Goal: Transaction & Acquisition: Purchase product/service

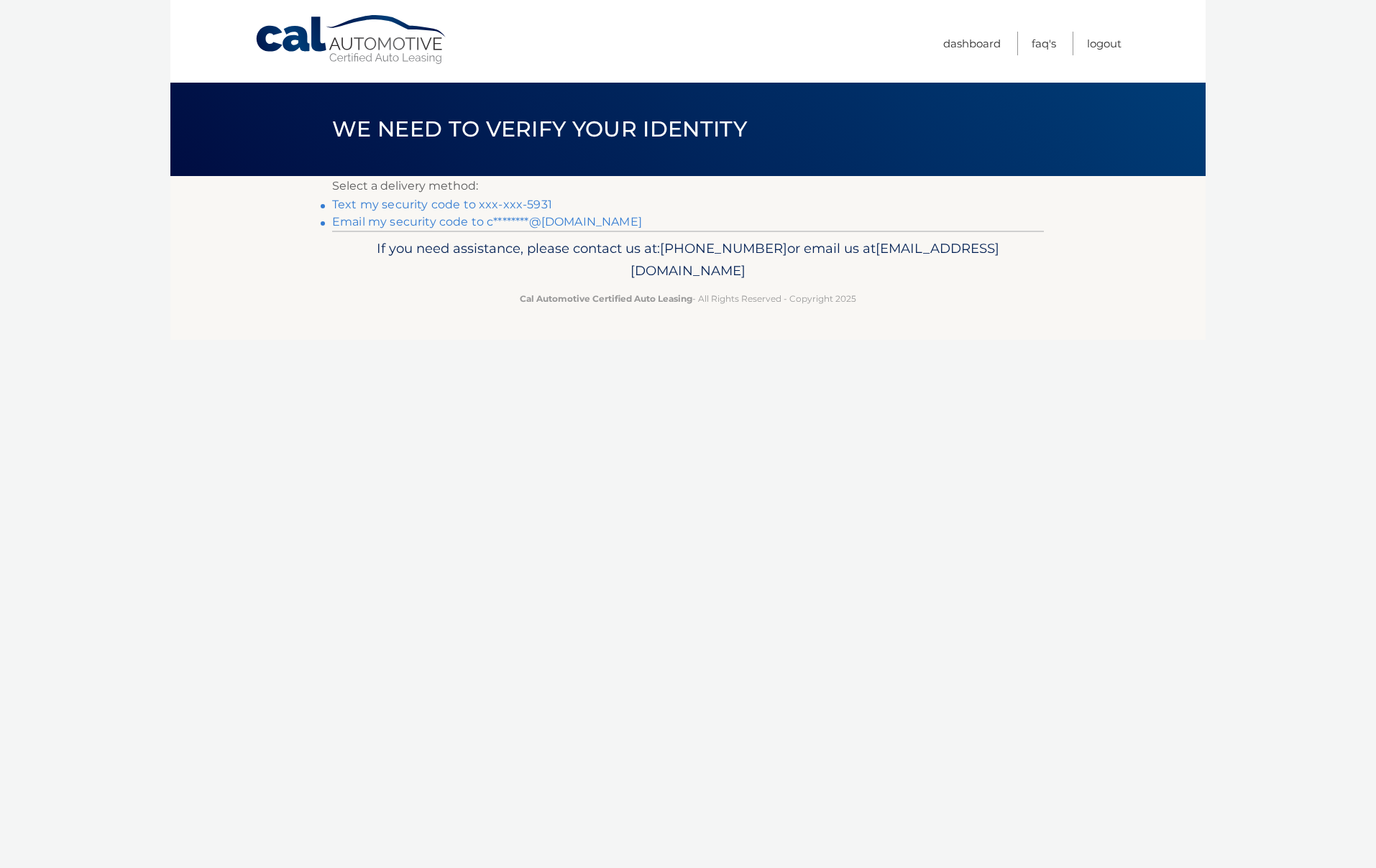
click at [450, 206] on link "Text my security code to xxx-xxx-5931" at bounding box center [442, 204] width 220 height 14
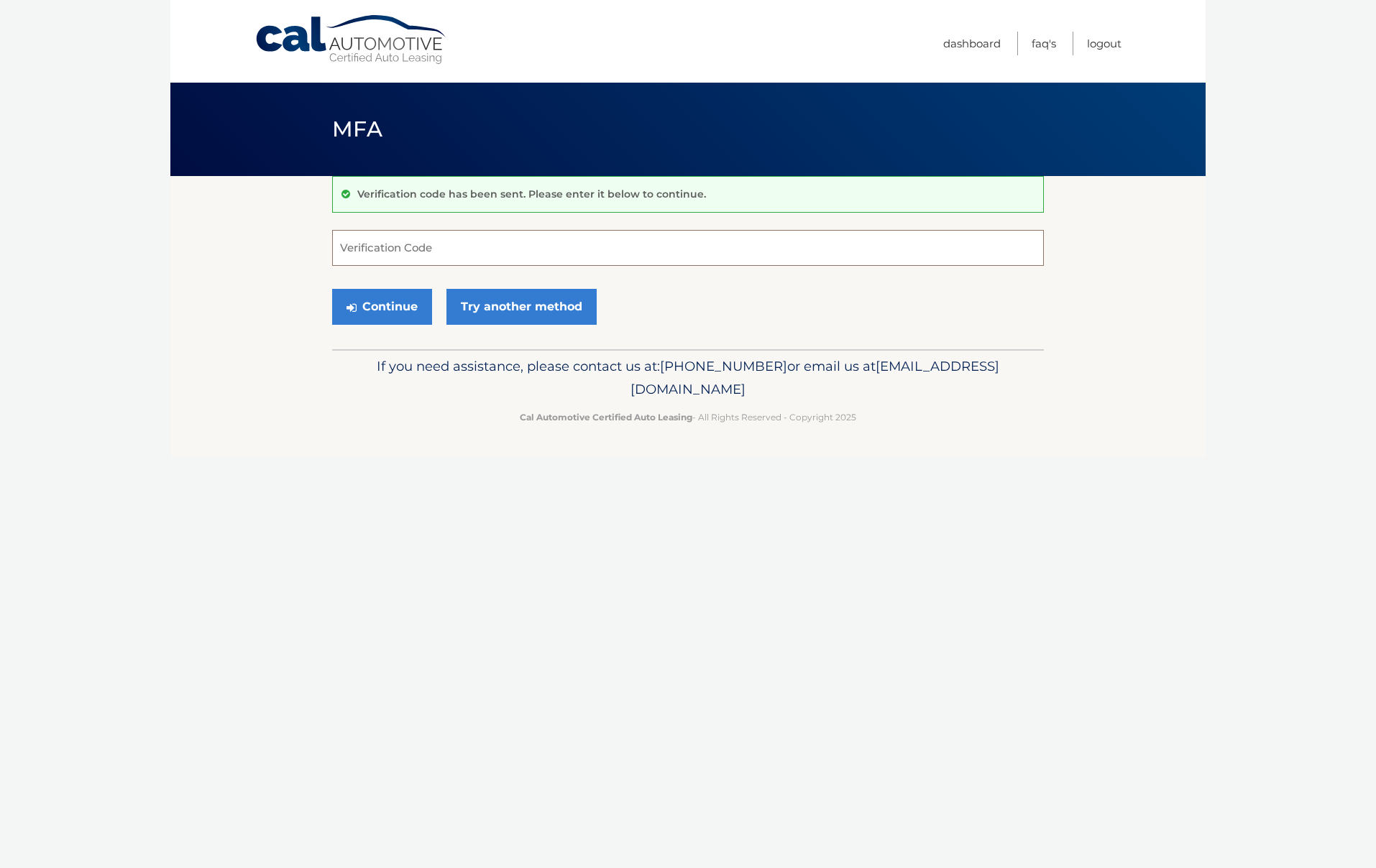
click at [395, 247] on input "Verification Code" at bounding box center [688, 247] width 711 height 36
type input "835828"
click at [381, 306] on button "Continue" at bounding box center [382, 306] width 100 height 36
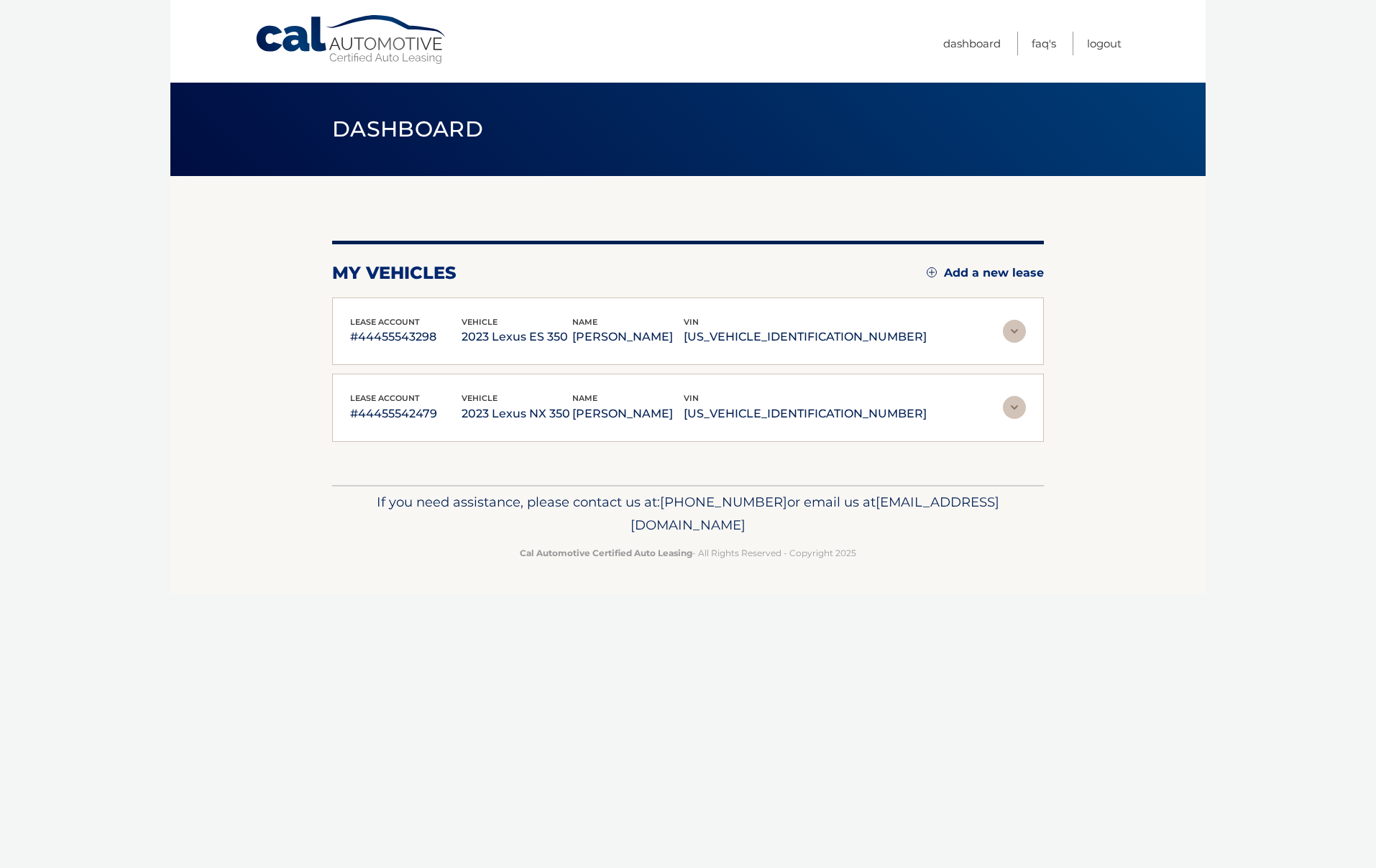
click at [1018, 331] on img at bounding box center [1014, 331] width 23 height 23
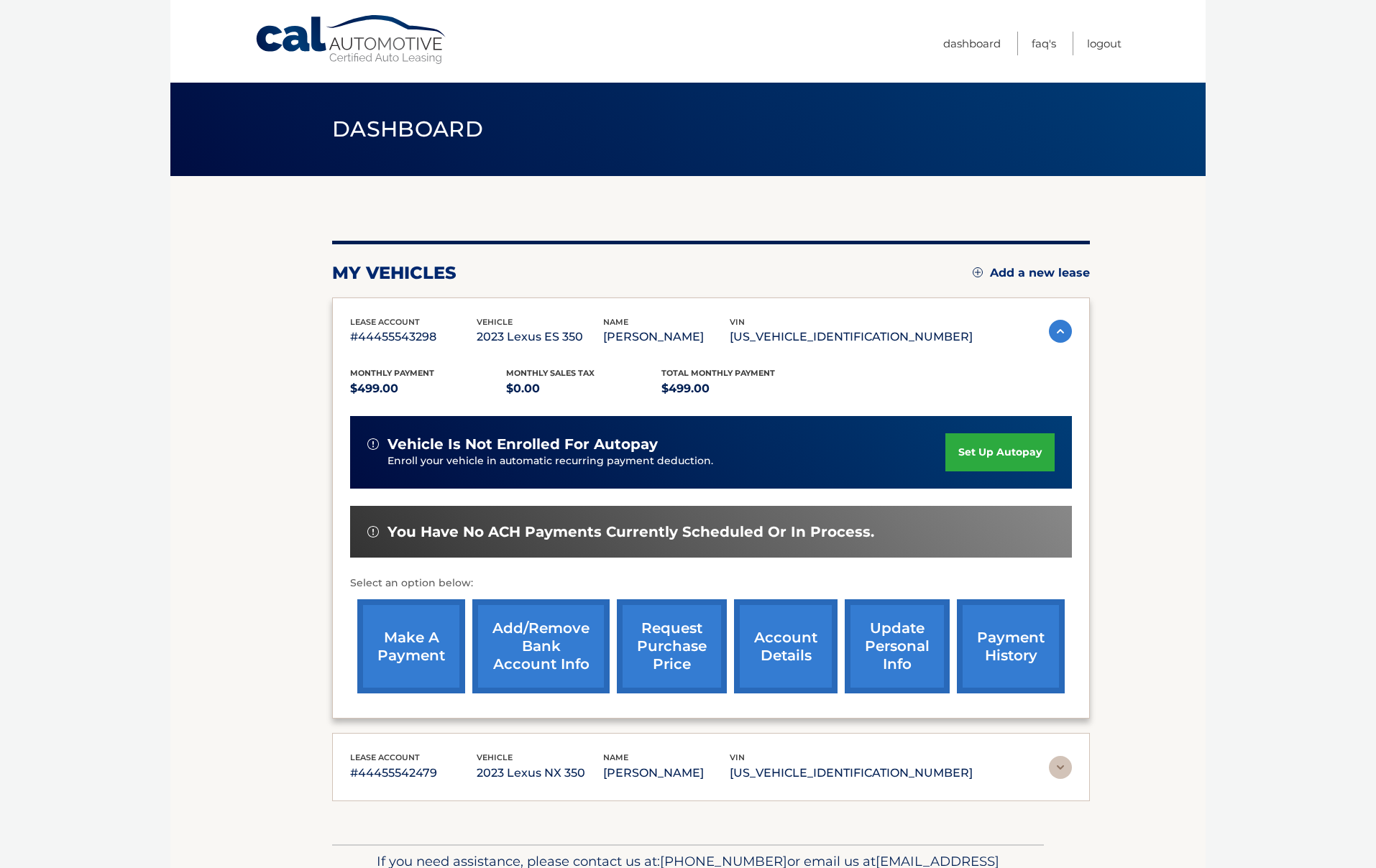
click at [414, 655] on link "make a payment" at bounding box center [411, 646] width 107 height 94
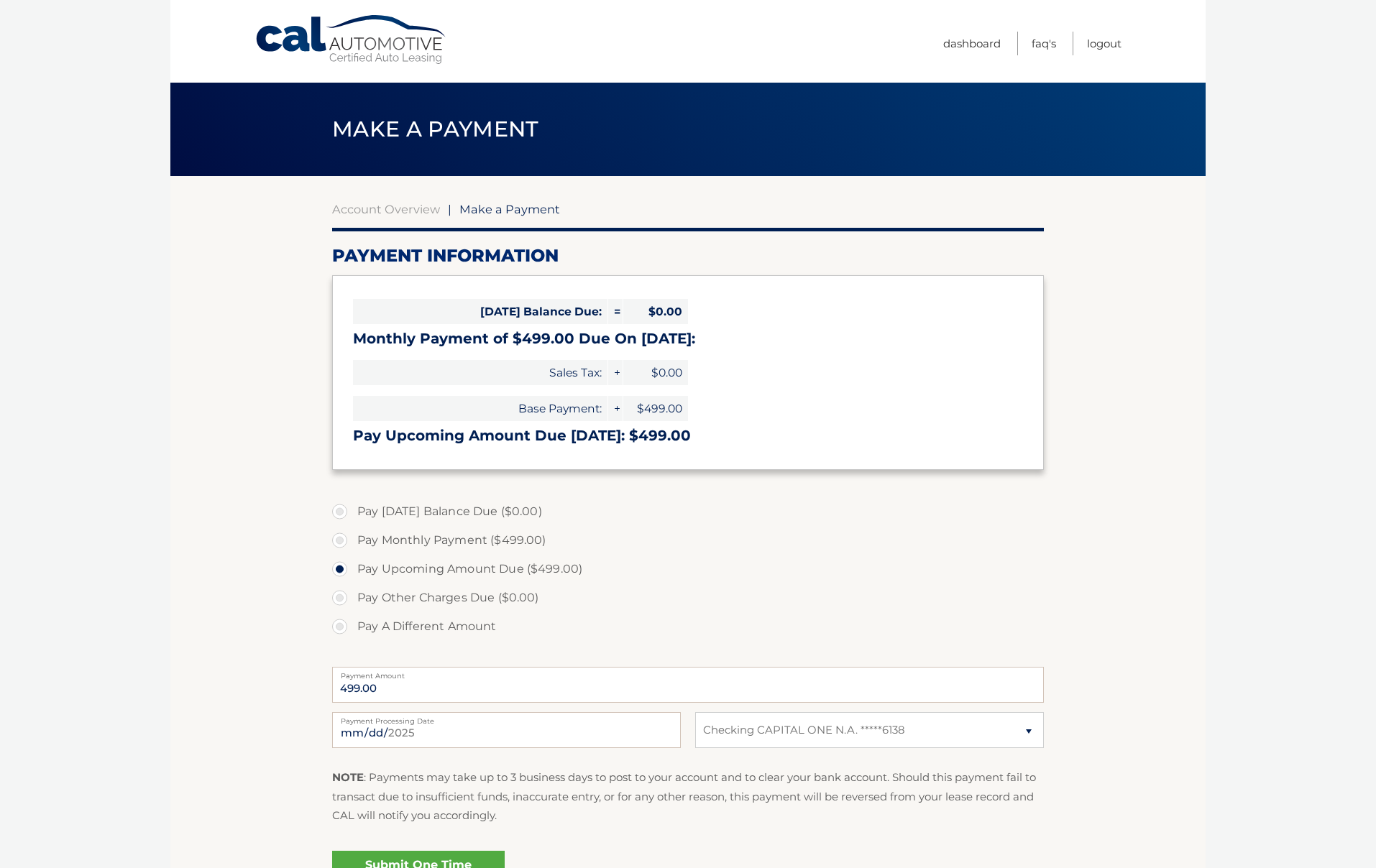
select select "OTU0M2NkZTQtZDU0Ni00MmFkLTk3ZjMtYzE4MWYyZDQ4NGEz"
click at [341, 539] on label "Pay Monthly Payment ($499.00)" at bounding box center [688, 540] width 711 height 29
click at [341, 539] on input "Pay Monthly Payment ($499.00)" at bounding box center [344, 537] width 14 height 23
radio input "true"
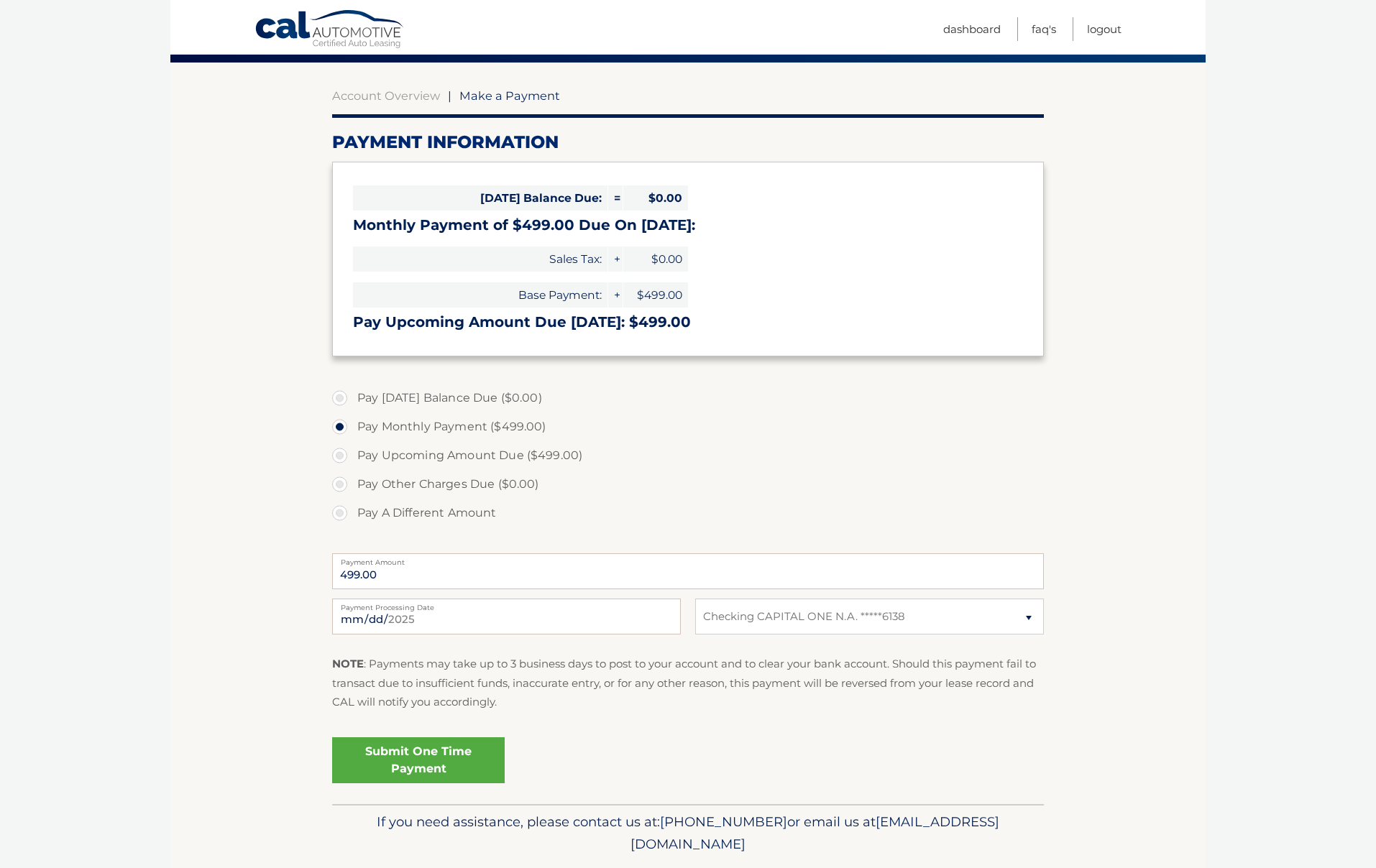
scroll to position [117, 0]
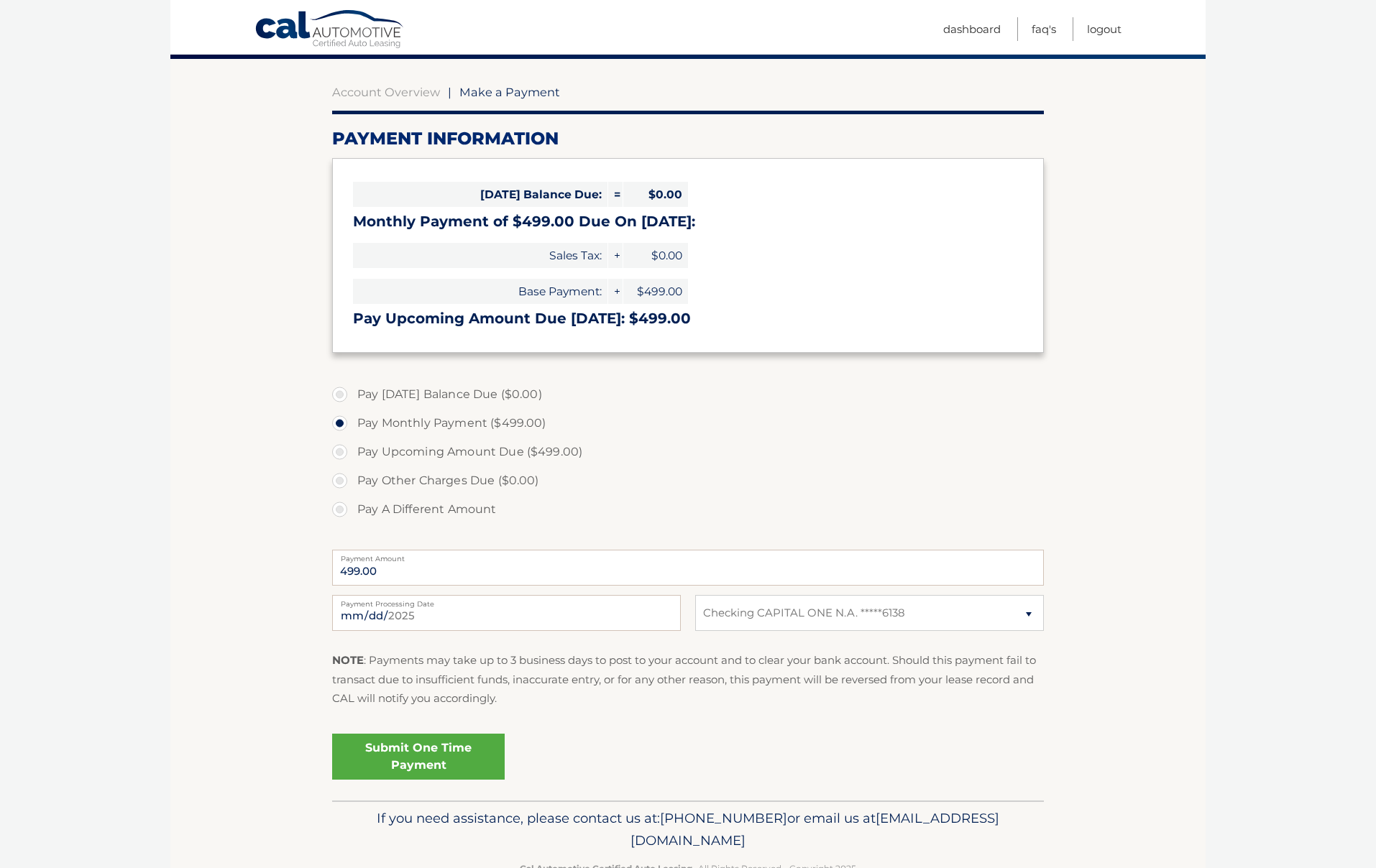
click at [431, 750] on link "Submit One Time Payment" at bounding box center [419, 757] width 173 height 46
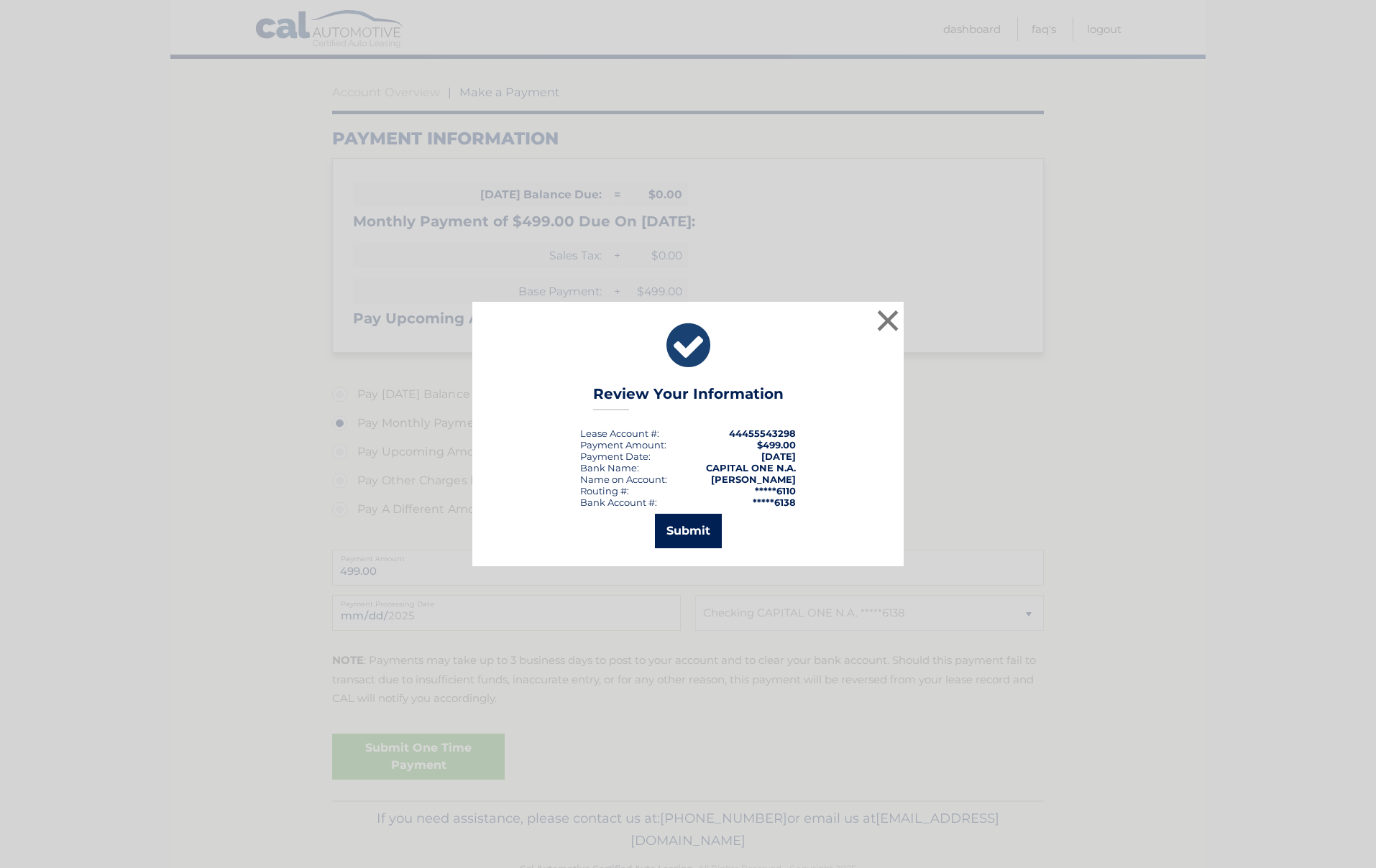
click at [694, 527] on button "Submit" at bounding box center [688, 531] width 67 height 35
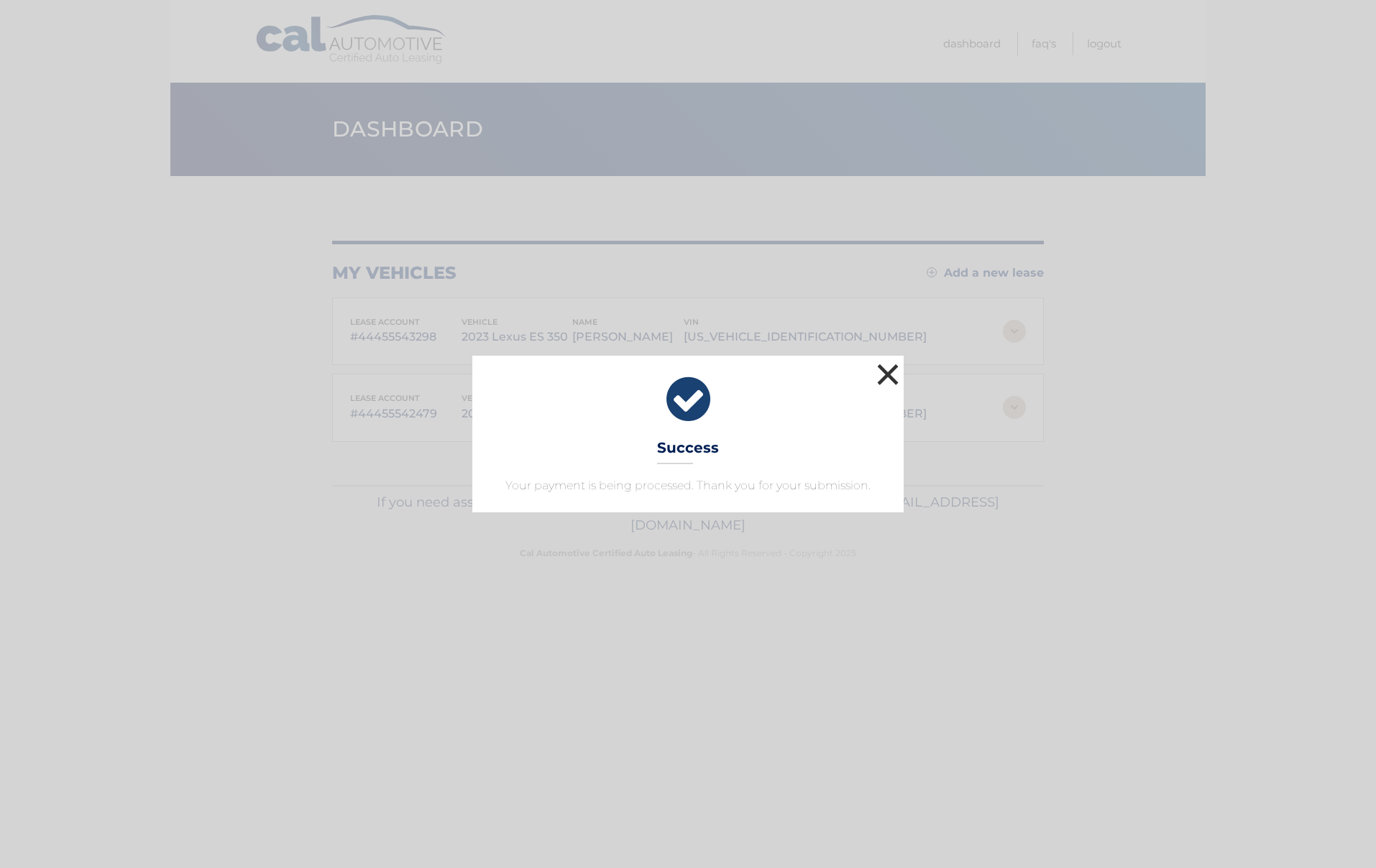
click at [892, 374] on button "×" at bounding box center [888, 375] width 29 height 29
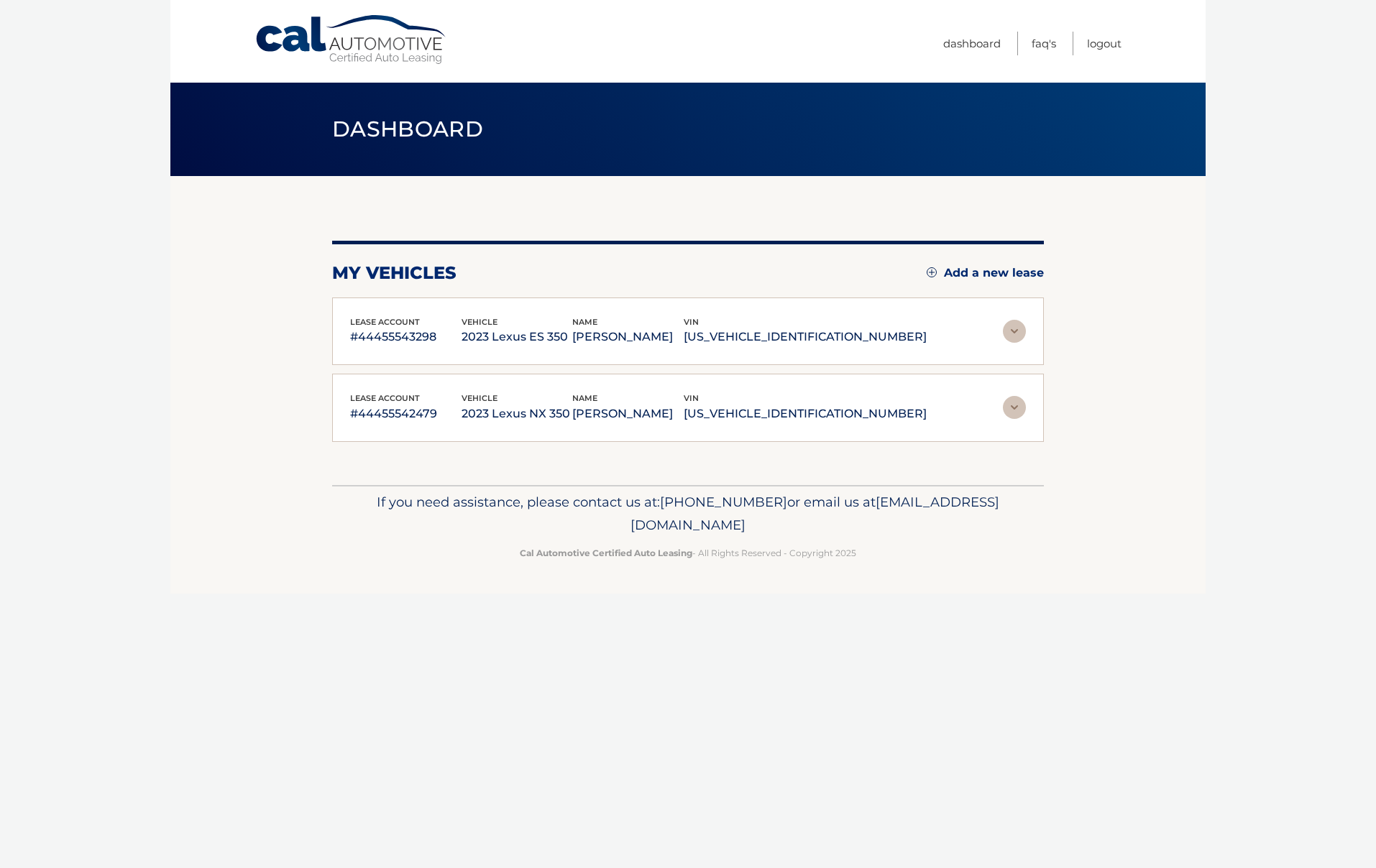
click at [1016, 407] on img at bounding box center [1014, 407] width 23 height 23
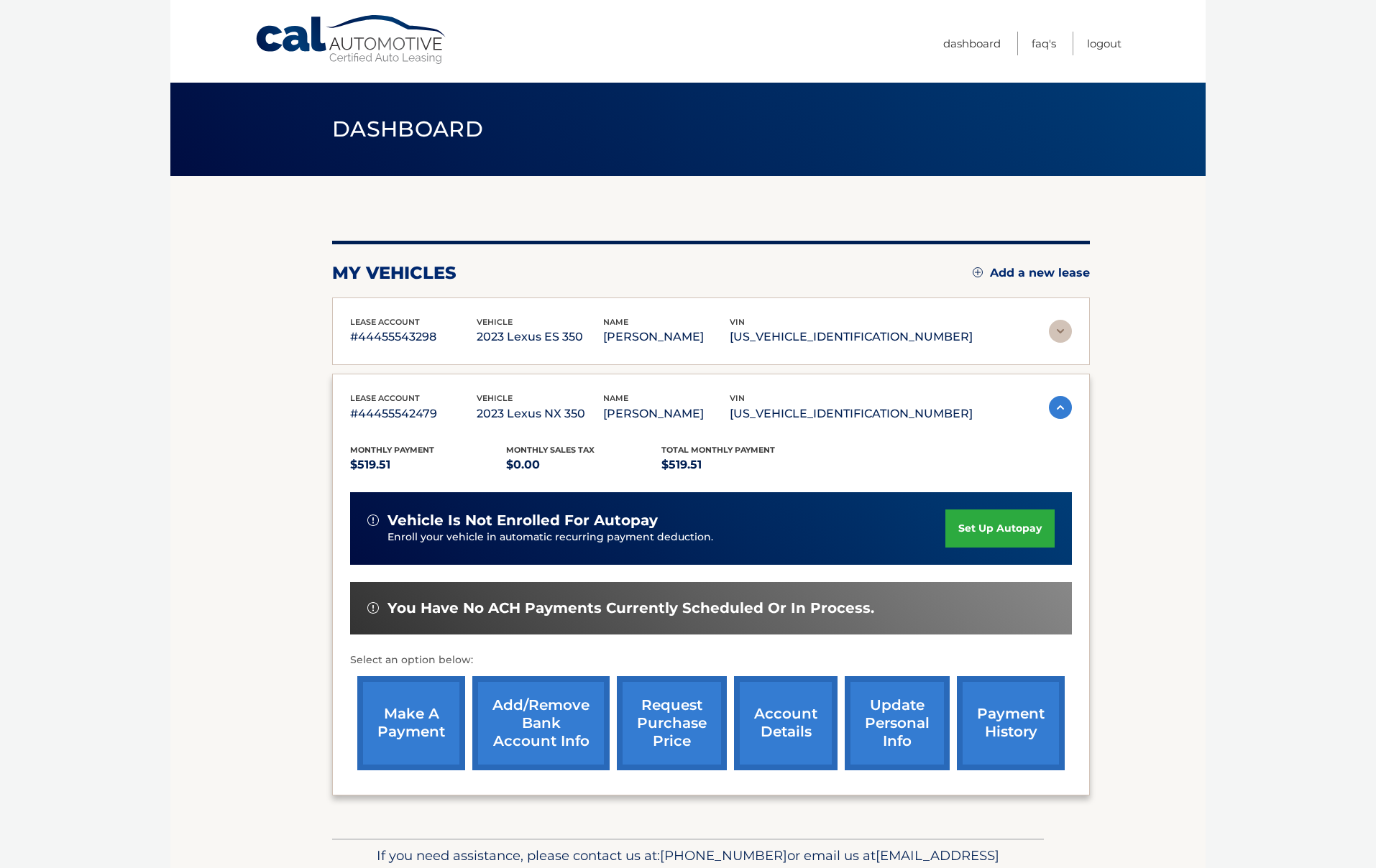
click at [416, 715] on link "make a payment" at bounding box center [411, 723] width 107 height 94
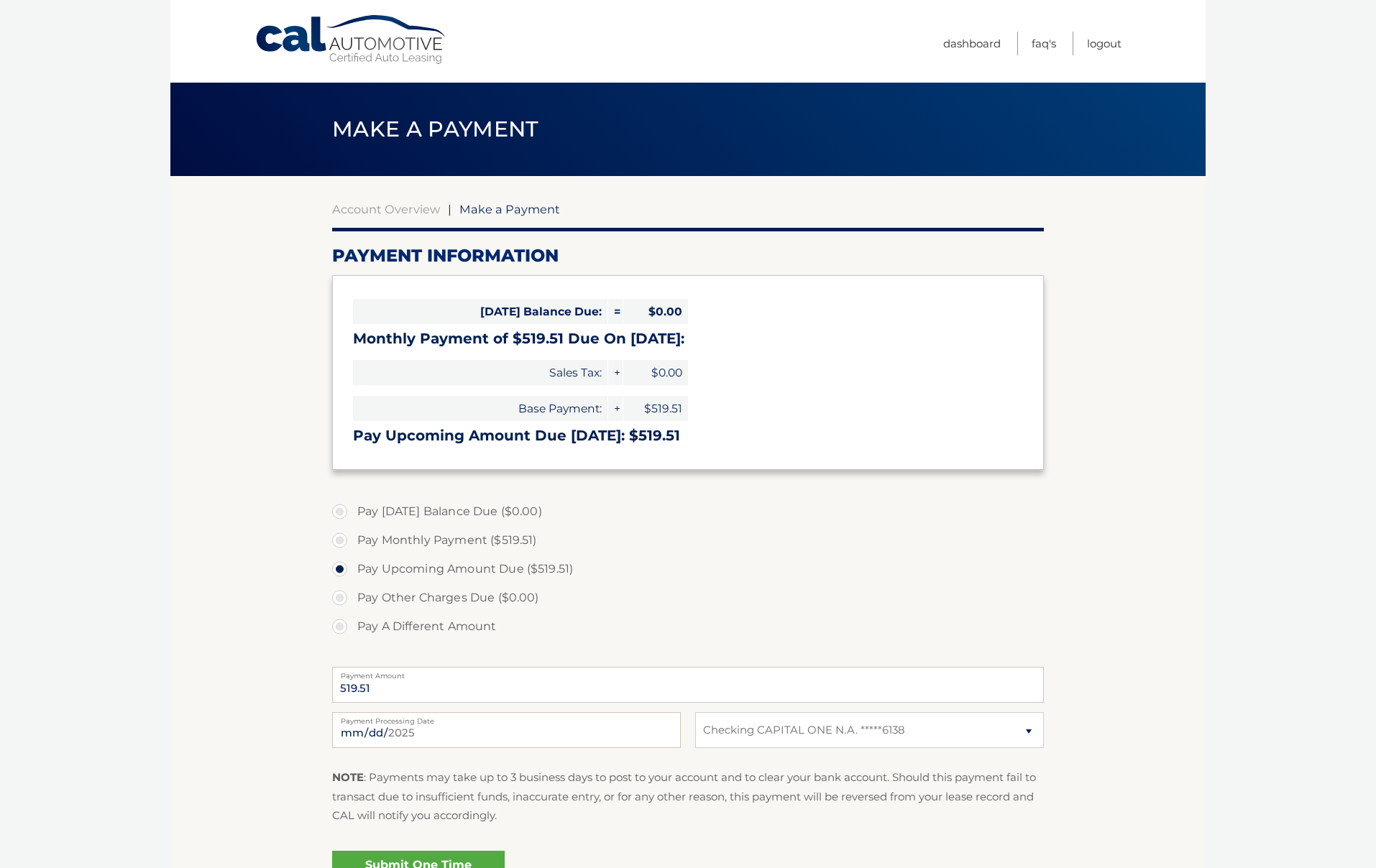
select select "MzA5YjY4MWEtNGU0YS00NTZiLWJhMmItYWQ0NTliOWM5ZjIx"
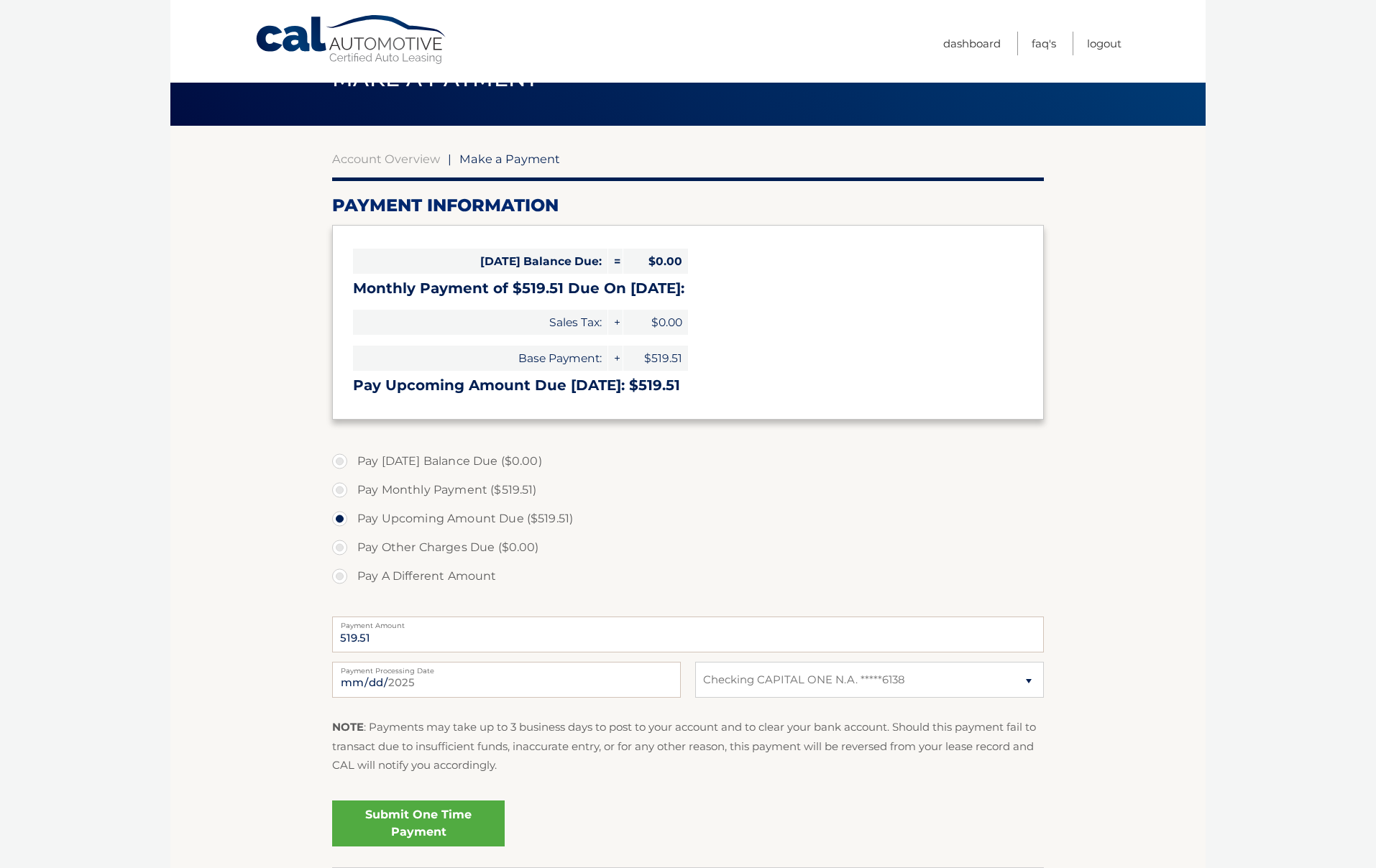
scroll to position [73, 0]
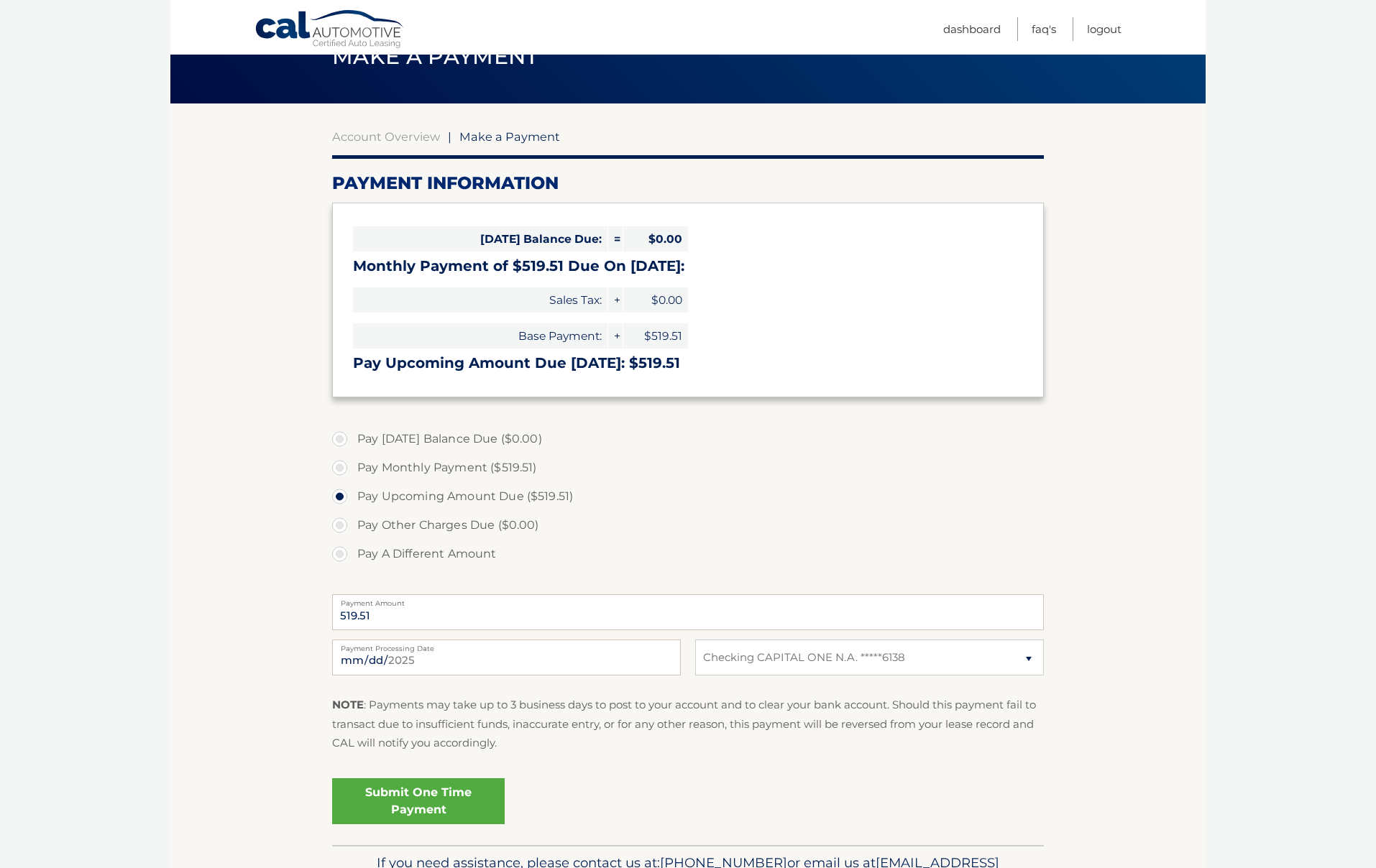
click at [413, 800] on link "Submit One Time Payment" at bounding box center [419, 801] width 173 height 46
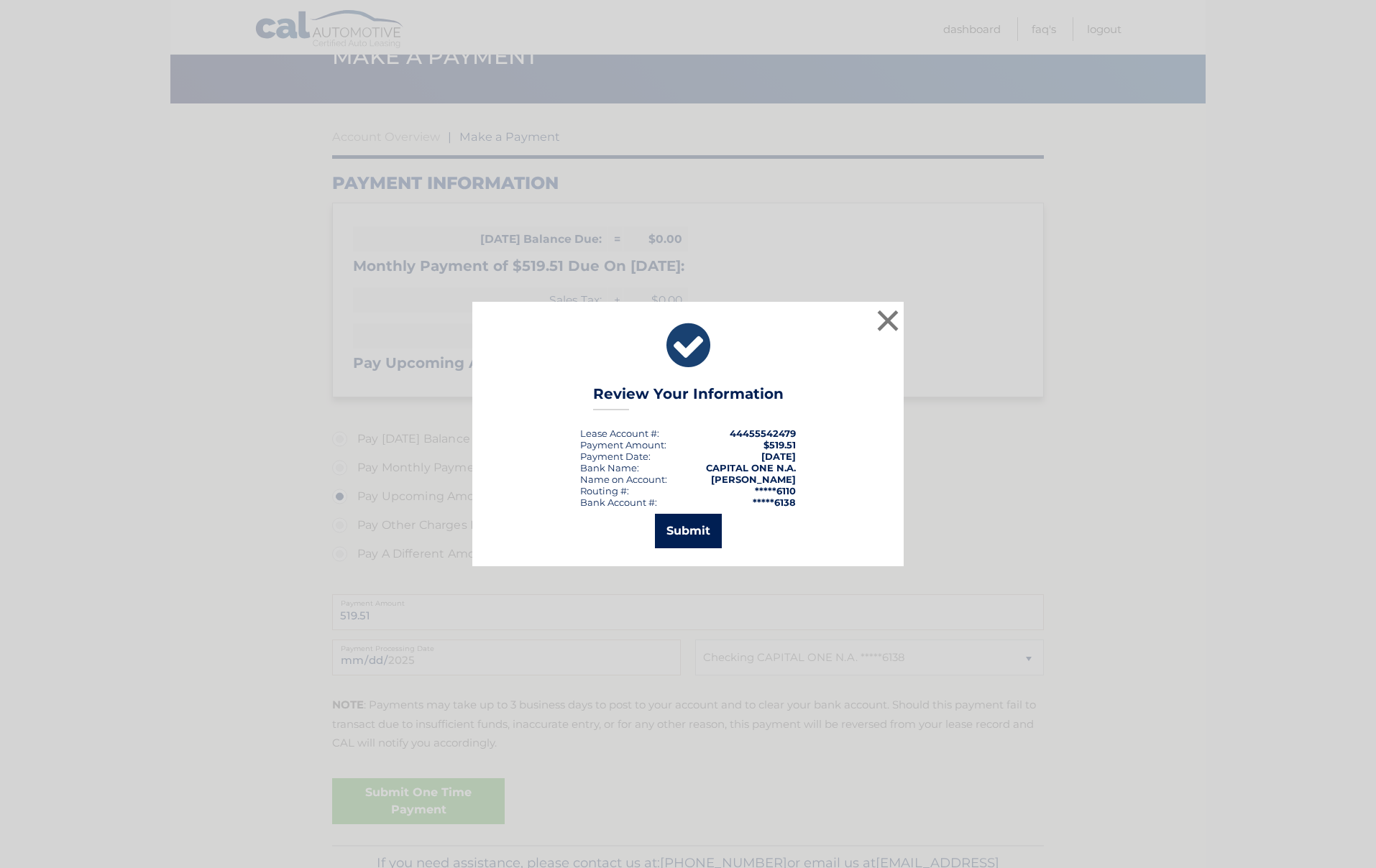
click at [696, 528] on button "Submit" at bounding box center [688, 531] width 67 height 35
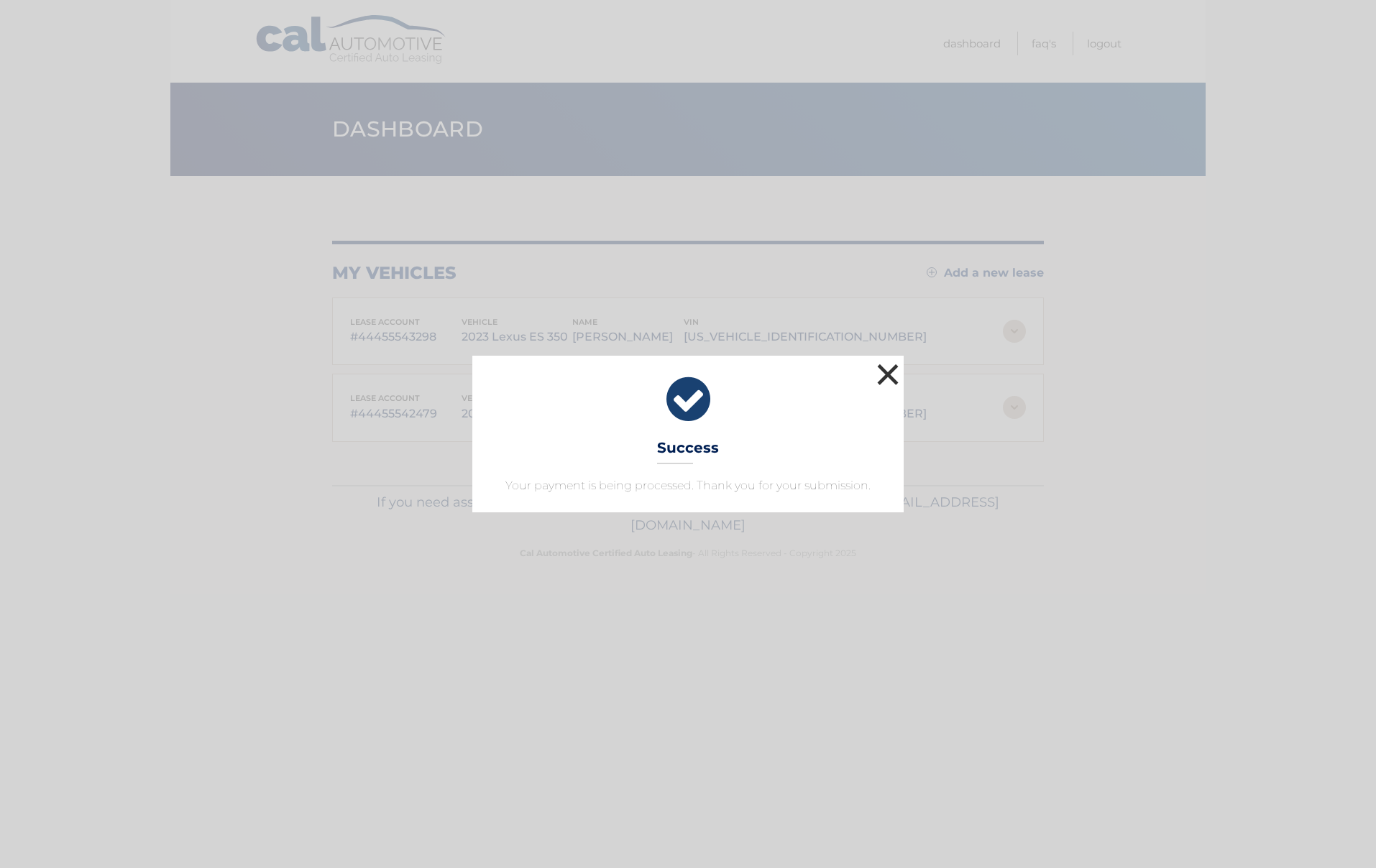
click at [891, 374] on button "×" at bounding box center [888, 375] width 29 height 29
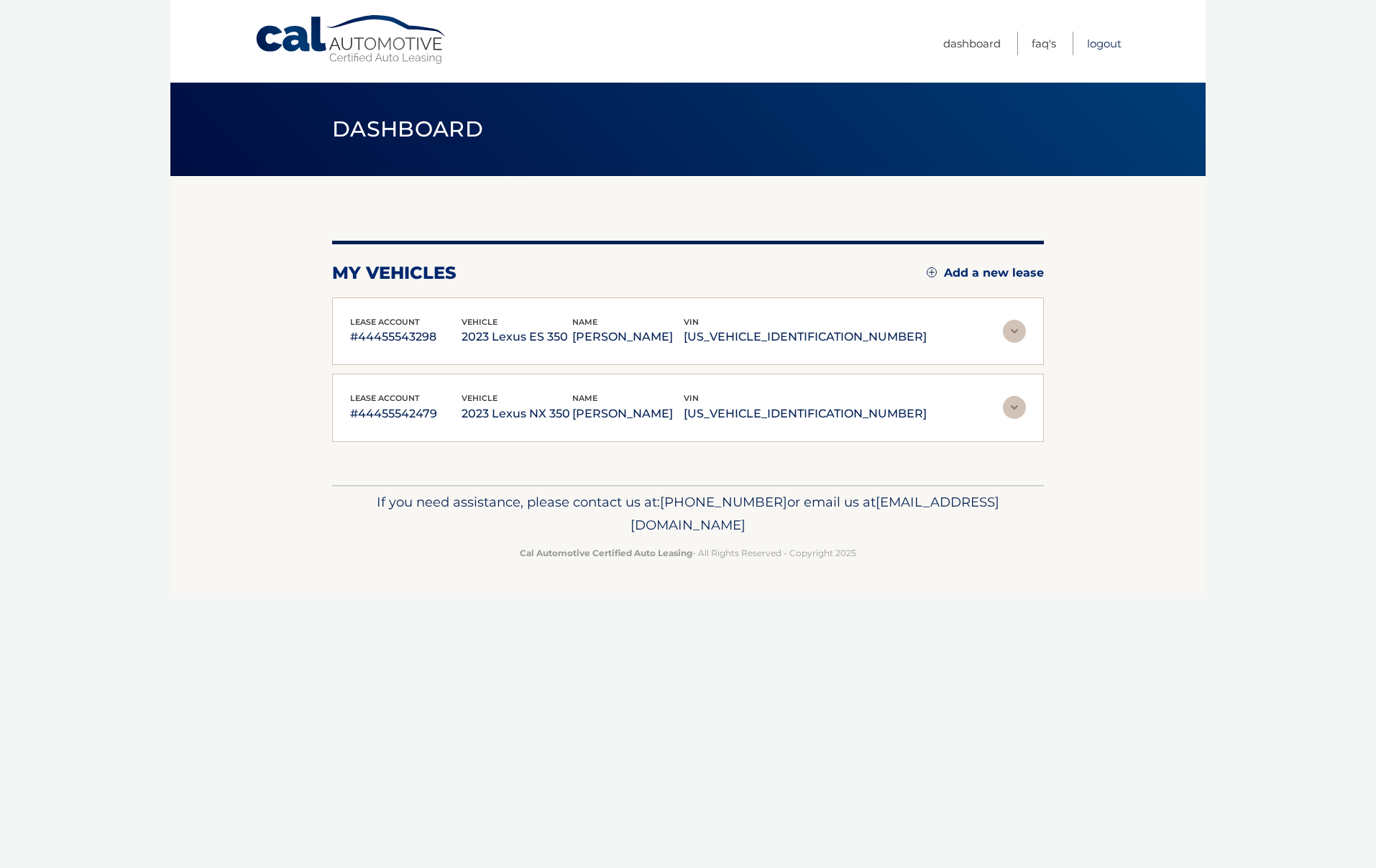
click at [1102, 42] on link "Logout" at bounding box center [1104, 43] width 35 height 23
